Goal: Task Accomplishment & Management: Complete application form

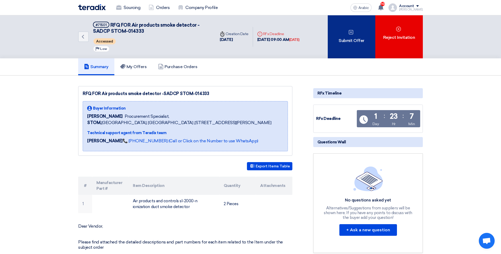
click at [353, 37] on font "Submit Offer" at bounding box center [351, 40] width 26 height 6
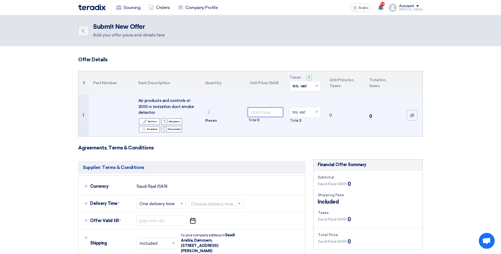
click at [271, 113] on input "number" at bounding box center [266, 112] width 36 height 10
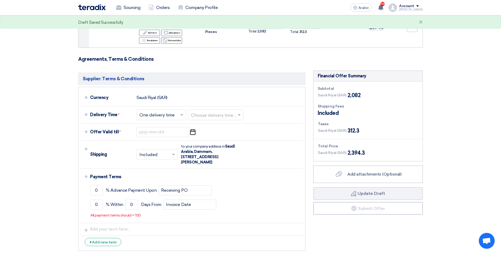
scroll to position [106, 0]
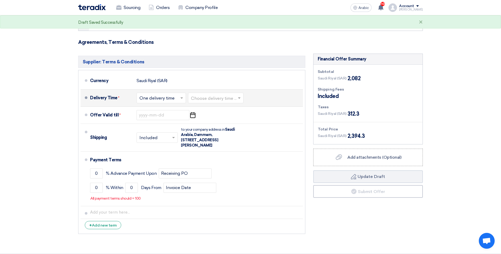
type input "1041"
click at [153, 101] on input "text" at bounding box center [161, 99] width 44 height 8
click at [159, 118] on span "One delivery time" at bounding box center [157, 118] width 36 height 5
click at [224, 100] on input "text" at bounding box center [216, 99] width 50 height 8
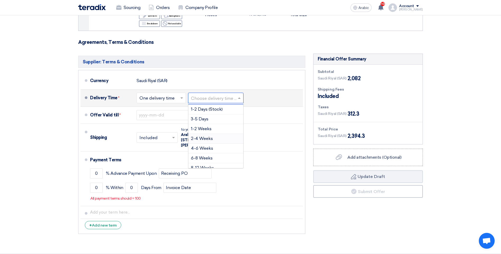
scroll to position [44, 0]
click at [201, 96] on input "text" at bounding box center [216, 99] width 50 height 8
type input "2-"
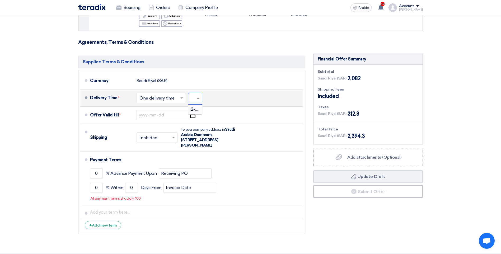
click at [192, 98] on input "2-" at bounding box center [196, 99] width 11 height 8
click at [196, 109] on span "2-4 Weeks" at bounding box center [202, 109] width 22 height 5
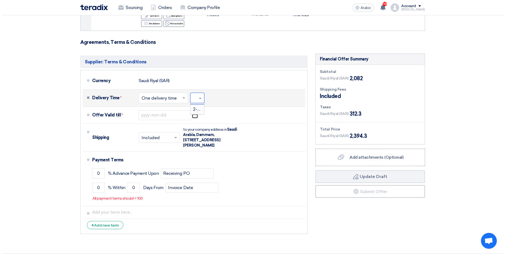
scroll to position [0, 0]
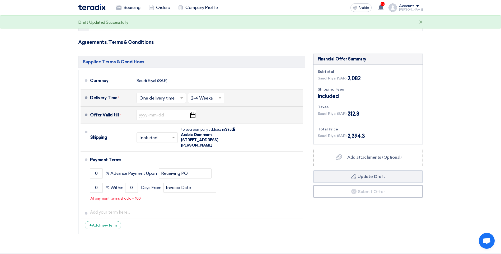
click at [258, 120] on div "Offer Valid till * Pick a date" at bounding box center [195, 115] width 211 height 13
click at [165, 116] on input at bounding box center [162, 115] width 53 height 10
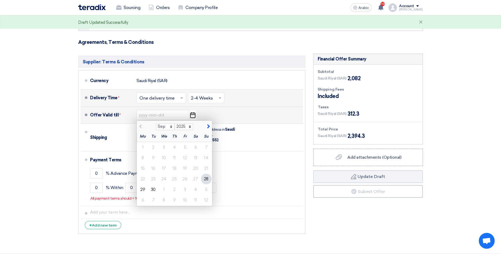
click at [208, 124] on span "button" at bounding box center [207, 126] width 3 height 5
select select "10"
click at [165, 171] on div "15" at bounding box center [164, 168] width 11 height 11
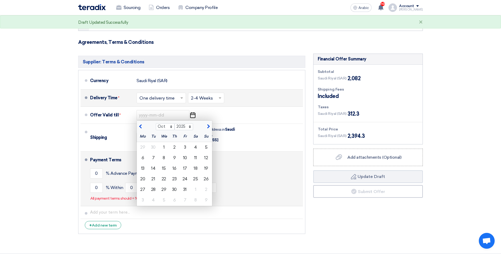
type input "[DATE]"
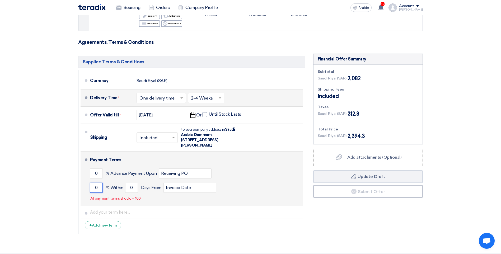
click at [96, 187] on input "0" at bounding box center [96, 188] width 13 height 10
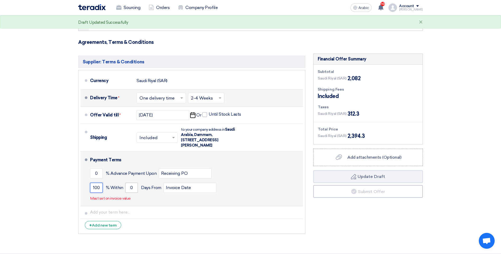
type input "100"
click at [131, 188] on input "0" at bounding box center [131, 188] width 13 height 10
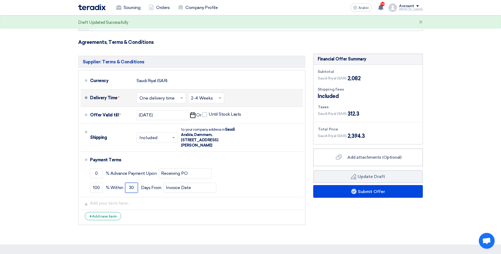
type input "30"
click at [359, 209] on div "Financial Offer Summary Subtotal [GEOGRAPHIC_DATA] (SAR) 2,082 Shipping Fees" at bounding box center [367, 141] width 117 height 174
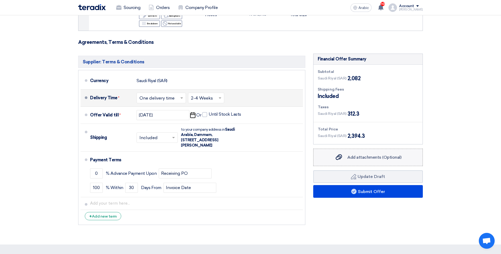
click at [348, 158] on span "Add attachments (Optional)" at bounding box center [374, 157] width 54 height 5
click at [0, 0] on input "Add attachments (Optional) Add attachments (Optional)" at bounding box center [0, 0] width 0 height 0
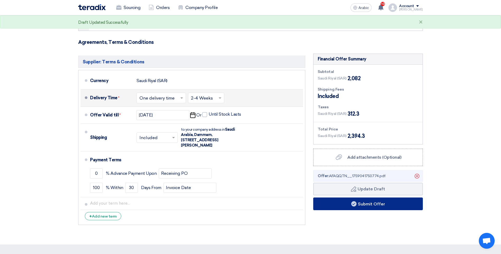
click at [346, 207] on button "Submit Offer" at bounding box center [368, 203] width 110 height 13
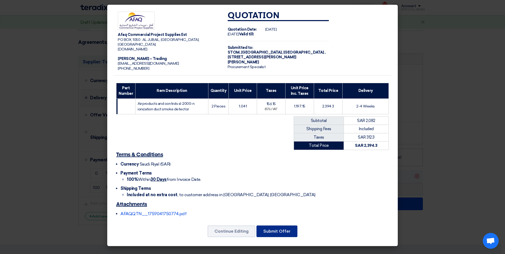
click at [277, 231] on button "Submit Offer" at bounding box center [276, 231] width 41 height 12
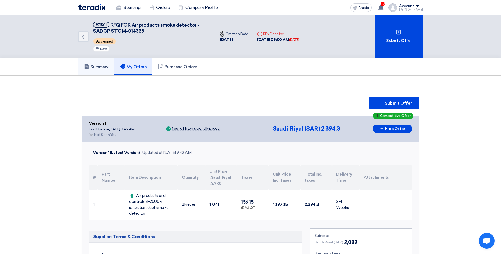
click at [97, 68] on font "Summary" at bounding box center [99, 66] width 18 height 5
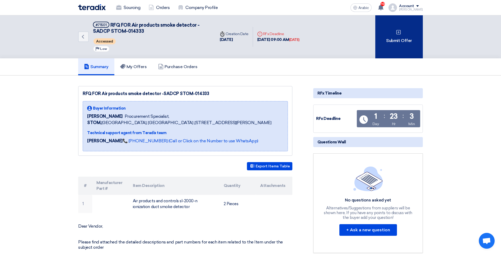
click at [392, 44] on font "Submit Offer" at bounding box center [399, 40] width 26 height 6
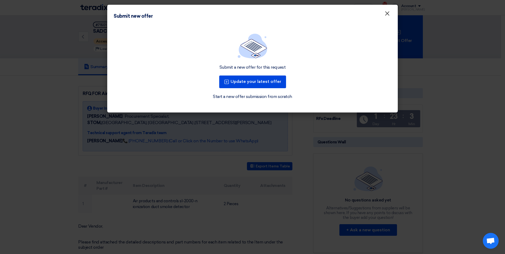
click at [386, 14] on span "×" at bounding box center [386, 15] width 5 height 11
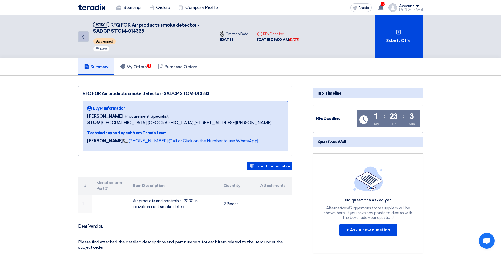
click at [82, 37] on use at bounding box center [83, 37] width 2 height 4
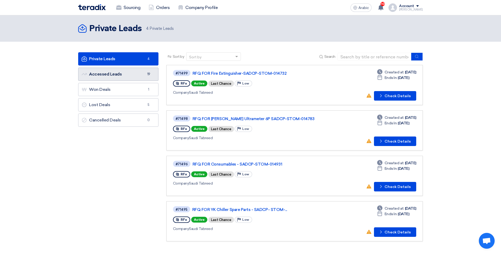
click at [123, 78] on link "Accessed Leads Accessed Leads 19" at bounding box center [118, 74] width 80 height 13
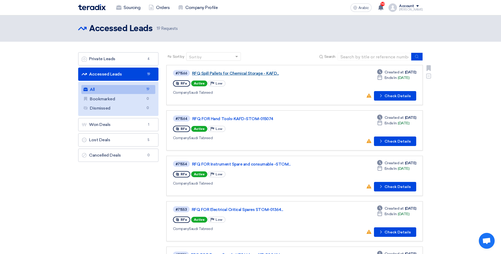
click at [266, 73] on link "RFQ Spill Pallets for Chemical Storage - KAFD..." at bounding box center [258, 73] width 132 height 5
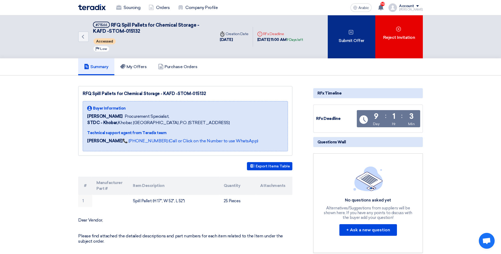
click at [358, 40] on font "Submit Offer" at bounding box center [351, 40] width 26 height 6
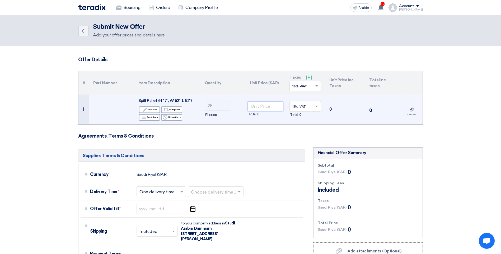
click at [273, 109] on input "number" at bounding box center [266, 107] width 36 height 10
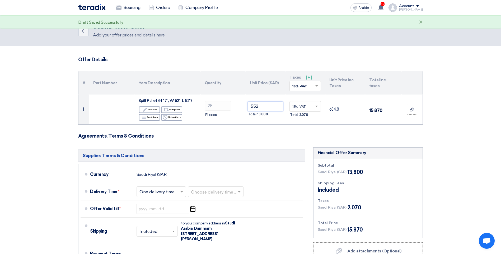
type input "552"
click at [281, 127] on form "Offer Details # Part Number Item Description Quantity Unit Price (SAR) Taxes + …" at bounding box center [250, 194] width 345 height 274
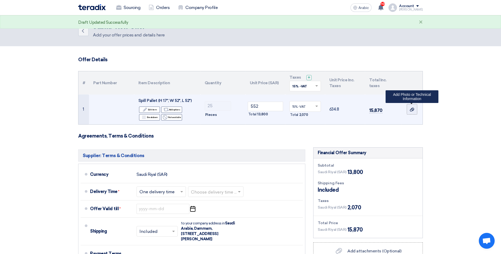
click at [410, 110] on icon at bounding box center [412, 109] width 4 height 4
click at [0, 0] on input "file" at bounding box center [0, 0] width 0 height 0
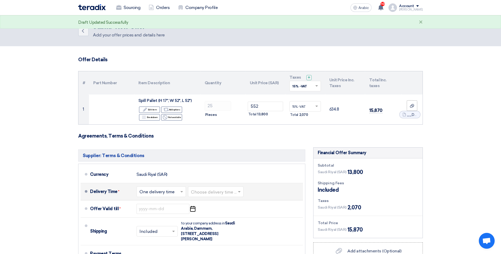
click at [203, 191] on input "text" at bounding box center [216, 192] width 50 height 8
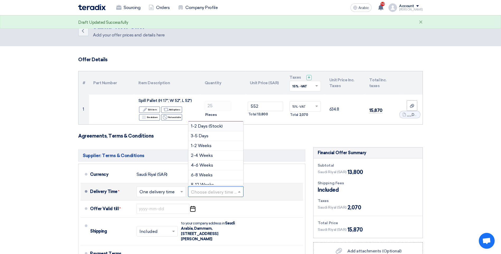
click at [206, 125] on span "1-2 Days (Stock)" at bounding box center [207, 126] width 32 height 5
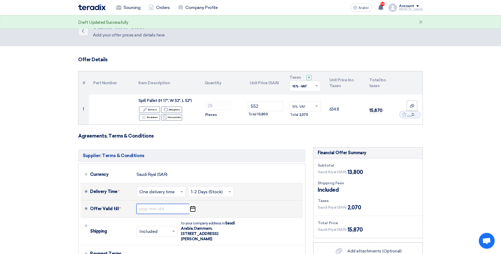
click at [167, 209] on input at bounding box center [162, 209] width 53 height 10
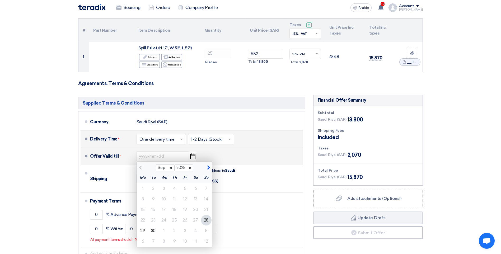
scroll to position [53, 0]
click at [209, 167] on button "button" at bounding box center [207, 166] width 9 height 5
select select "10"
click at [184, 187] on div "3" at bounding box center [185, 188] width 11 height 11
type input "[DATE]"
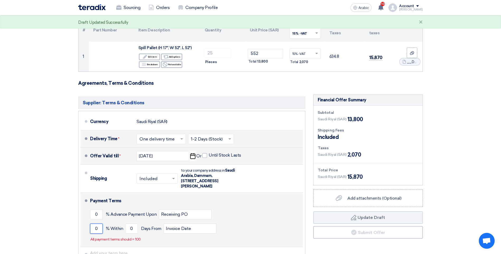
click at [94, 229] on input "0" at bounding box center [96, 229] width 13 height 10
type input "100"
click at [129, 229] on input "0" at bounding box center [131, 229] width 13 height 10
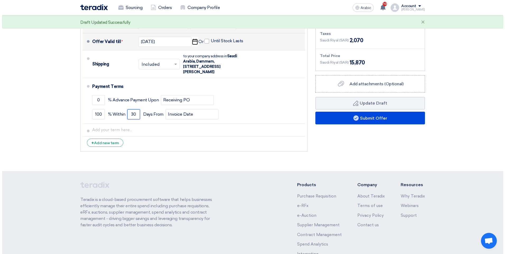
scroll to position [185, 0]
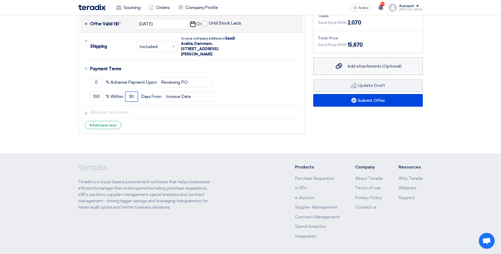
type input "30"
click at [343, 69] on label "Add attachments (Optional) Add attachments (Optional)" at bounding box center [368, 66] width 110 height 17
click at [0, 0] on input "Add attachments (Optional) Add attachments (Optional)" at bounding box center [0, 0] width 0 height 0
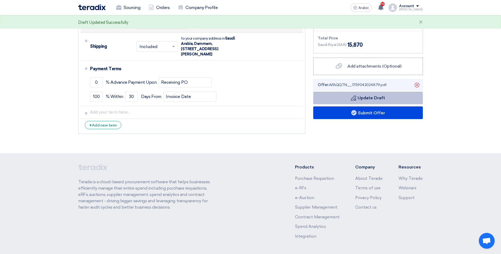
click at [345, 99] on button "Draft Update Draft" at bounding box center [368, 98] width 110 height 13
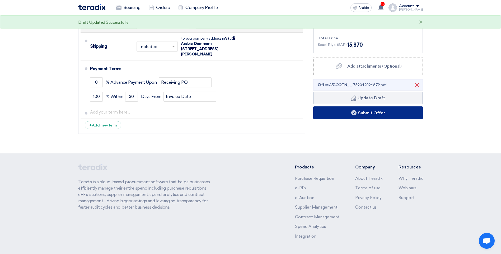
click at [381, 110] on font "Submit Offer" at bounding box center [371, 112] width 27 height 5
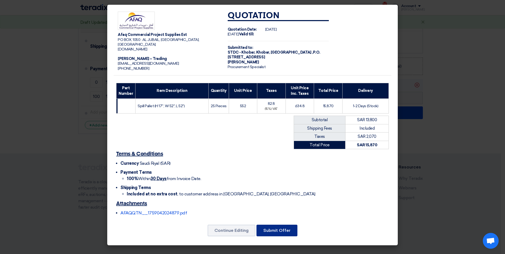
click at [275, 233] on button "Submit Offer" at bounding box center [276, 231] width 41 height 12
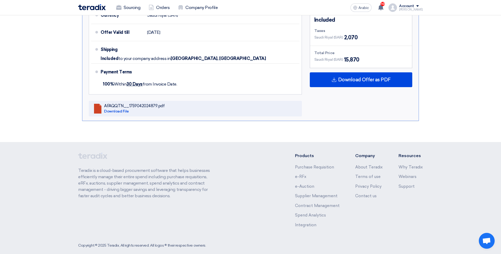
scroll to position [245, 0]
